Goal: Use online tool/utility: Utilize a website feature to perform a specific function

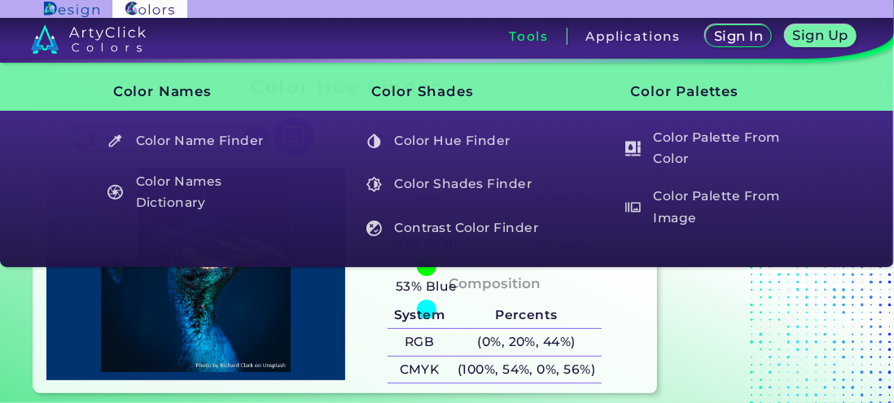
click at [182, 143] on h5 "Color Name Finder" at bounding box center [195, 140] width 190 height 31
click at [438, 189] on h5 "Color Shades Finder" at bounding box center [454, 184] width 190 height 31
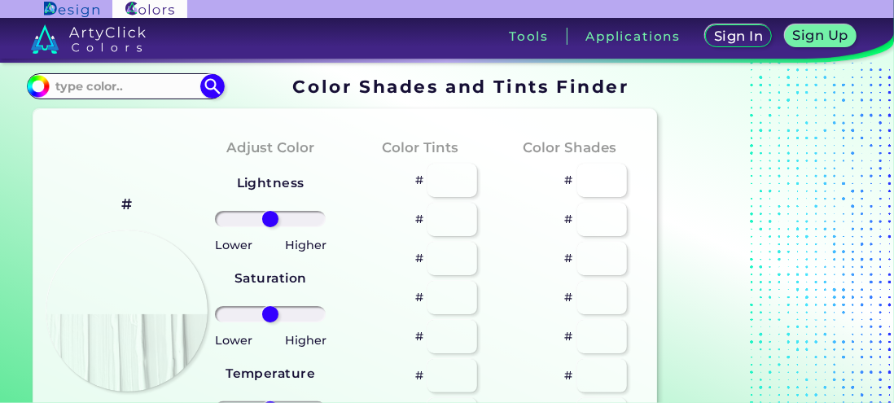
type input "#70e6d2"
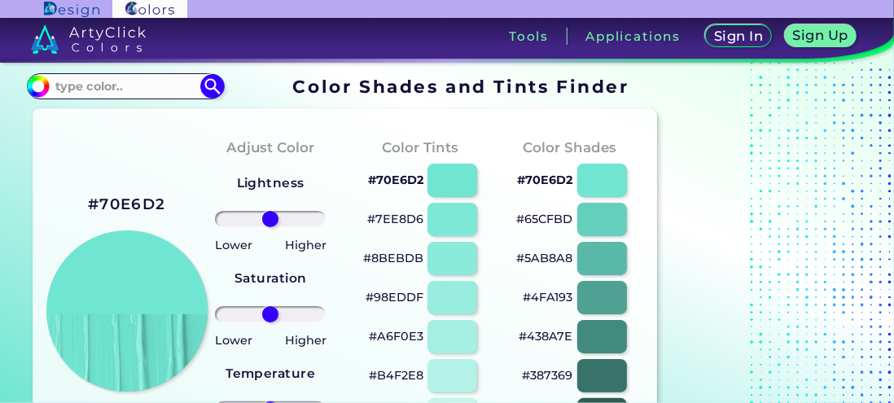
click at [103, 86] on input at bounding box center [125, 86] width 151 height 22
type input "009933"
type input "#000000"
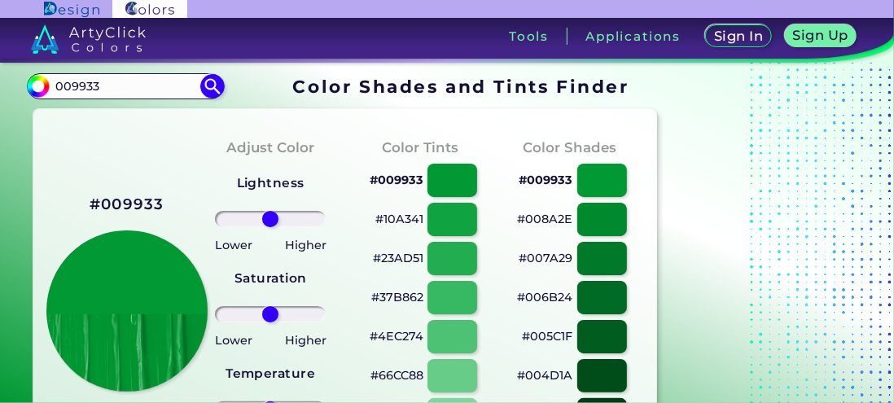
click at [115, 88] on input "009933" at bounding box center [125, 86] width 151 height 22
type input "009966"
type input "#000000"
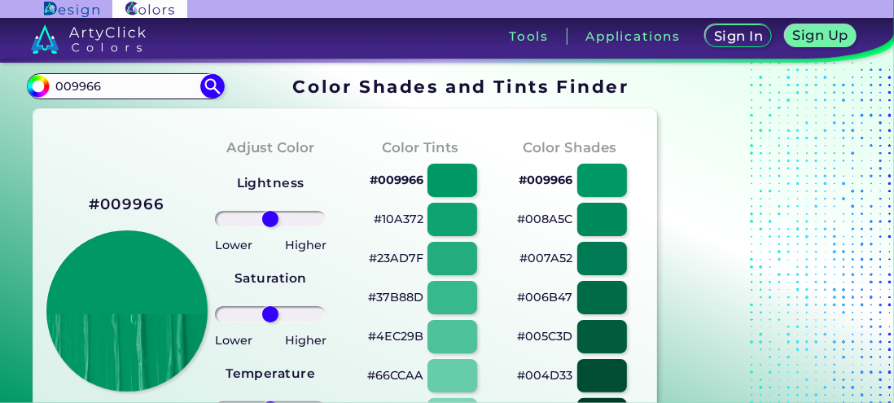
click at [532, 32] on h3 "Tools" at bounding box center [529, 36] width 40 height 12
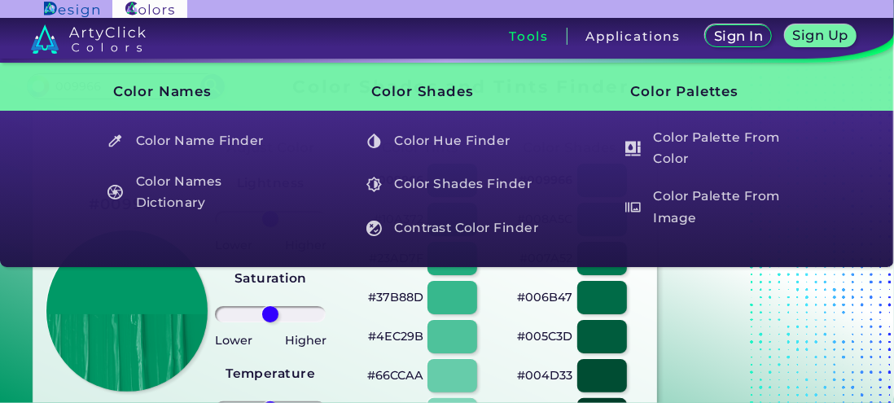
click at [486, 141] on h5 "Color Hue Finder" at bounding box center [454, 140] width 190 height 31
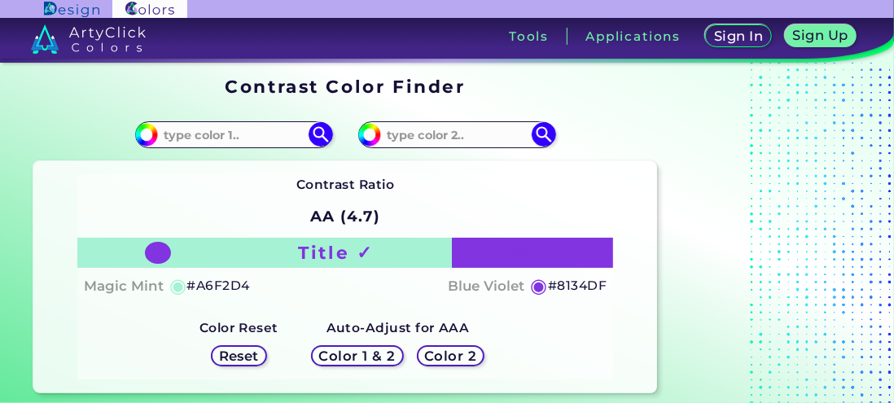
click at [206, 131] on input at bounding box center [233, 135] width 151 height 22
type input "009933"
type input "#009933"
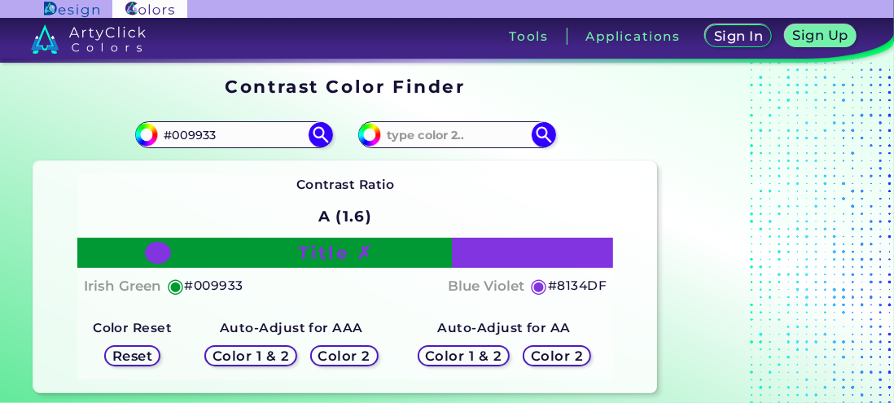
click at [490, 132] on input at bounding box center [456, 135] width 151 height 22
type input "9933ff"
type input "#9933ff"
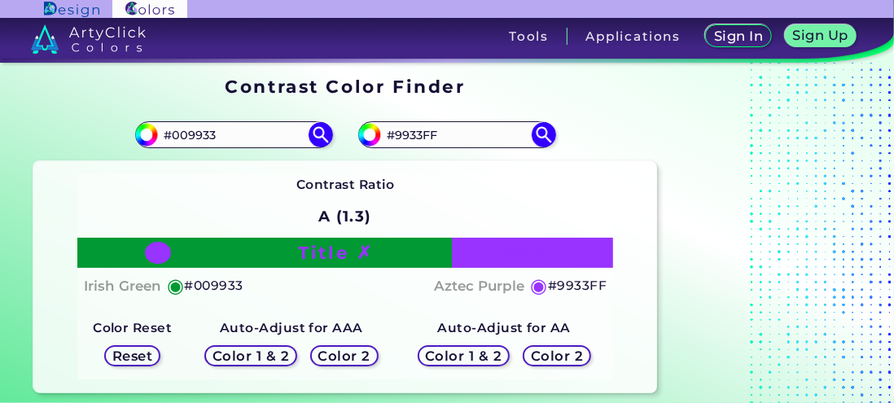
click at [174, 288] on h5 "◉" at bounding box center [176, 286] width 18 height 20
click at [207, 288] on h5 "#009933" at bounding box center [214, 285] width 59 height 21
click at [151, 358] on h5 "Reset" at bounding box center [132, 356] width 37 height 12
click at [272, 350] on h5 "Color 1 & 2" at bounding box center [250, 356] width 69 height 12
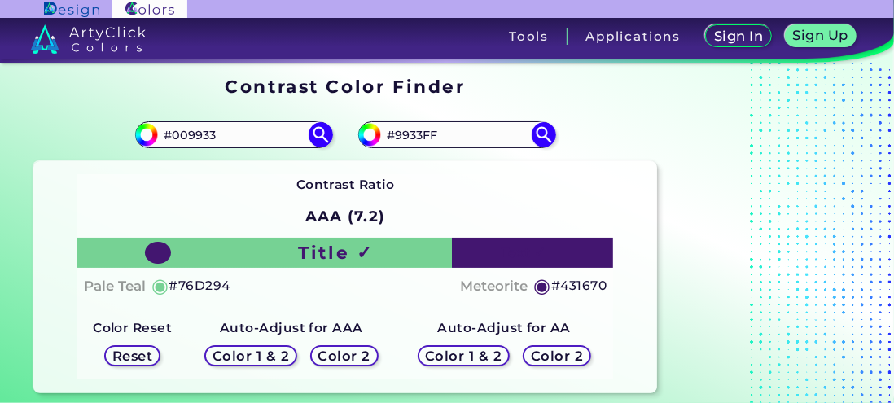
click at [343, 350] on h5 "Color 2" at bounding box center [344, 356] width 47 height 12
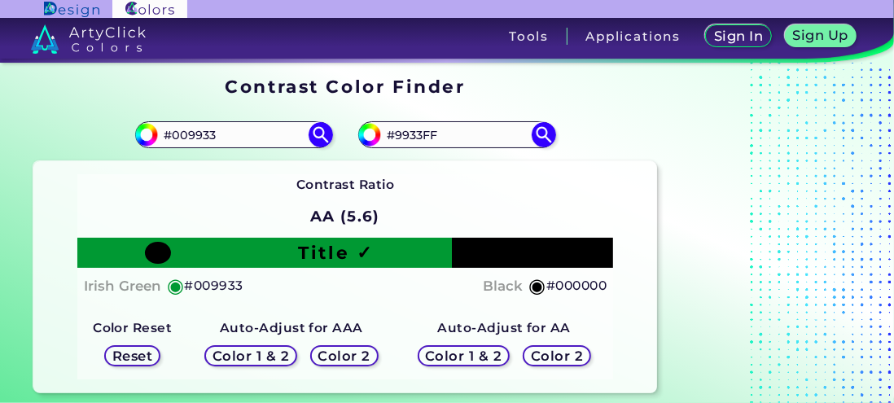
click at [264, 144] on input "#009933" at bounding box center [233, 135] width 151 height 22
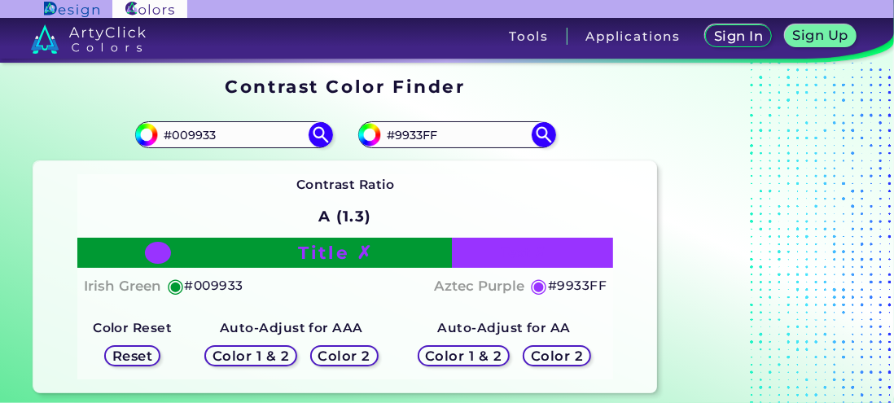
click at [476, 132] on input "#9933FF" at bounding box center [456, 135] width 151 height 22
type input "#"
type input "ff66cc"
type input "#ff66cc"
type input "#FF66CC"
